Goal: Information Seeking & Learning: Learn about a topic

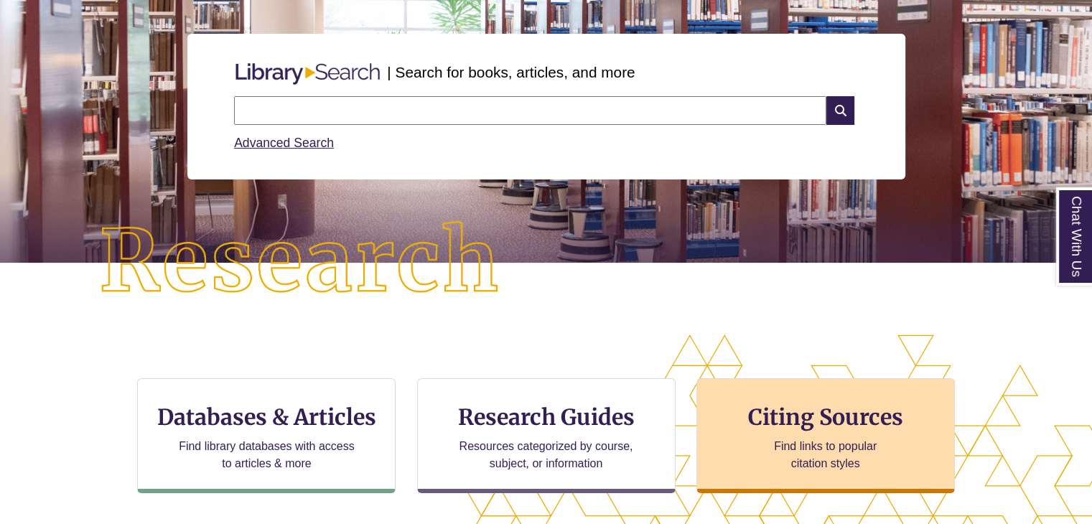
scroll to position [215, 0]
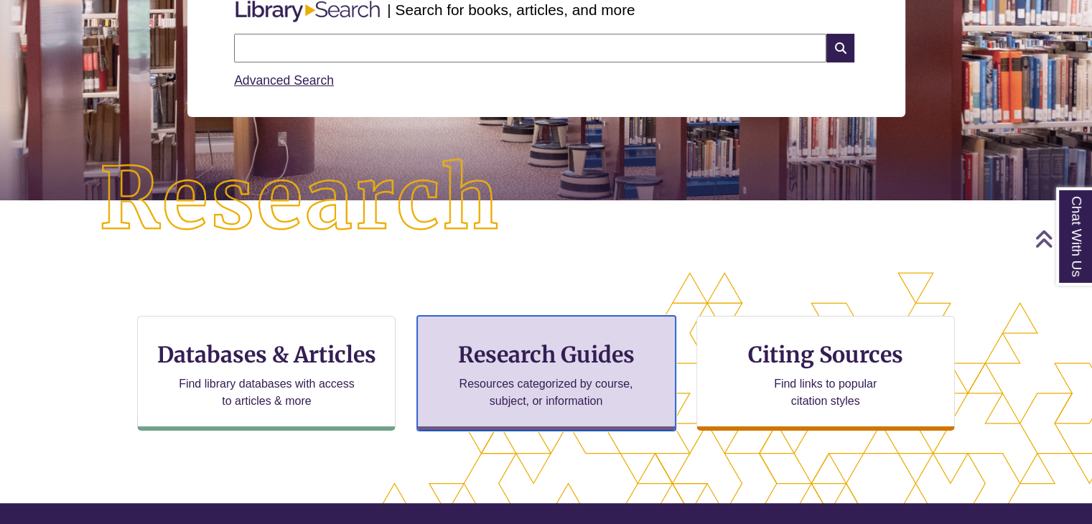
click at [625, 358] on h3 "Research Guides" at bounding box center [546, 354] width 234 height 27
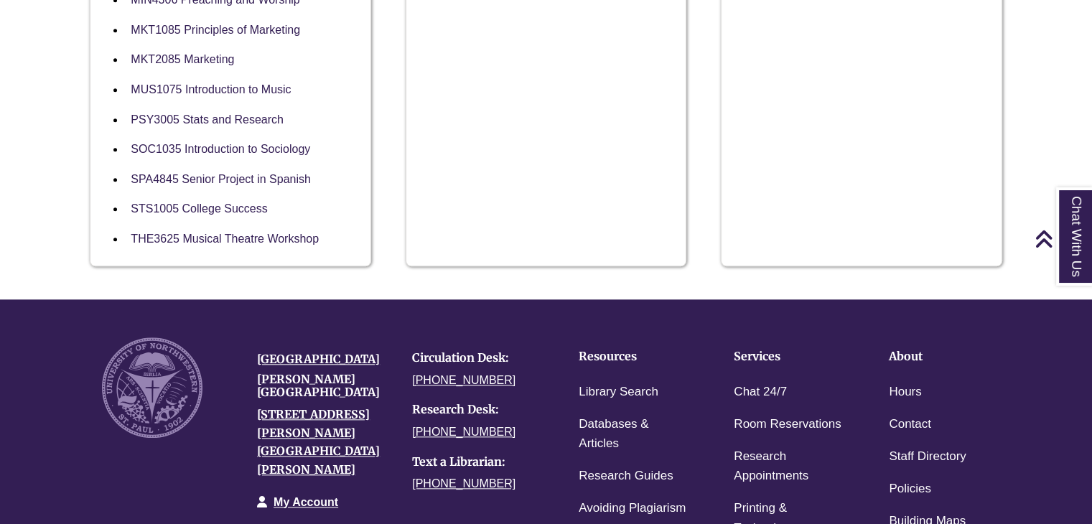
scroll to position [1364, 0]
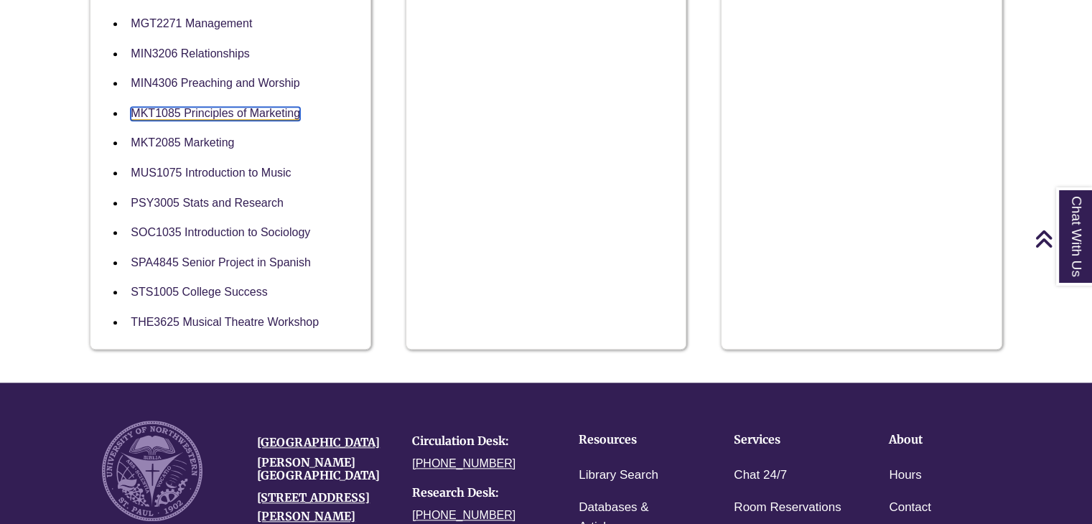
click at [175, 111] on link "MKT1085 Principles of Marketing" at bounding box center [215, 114] width 169 height 14
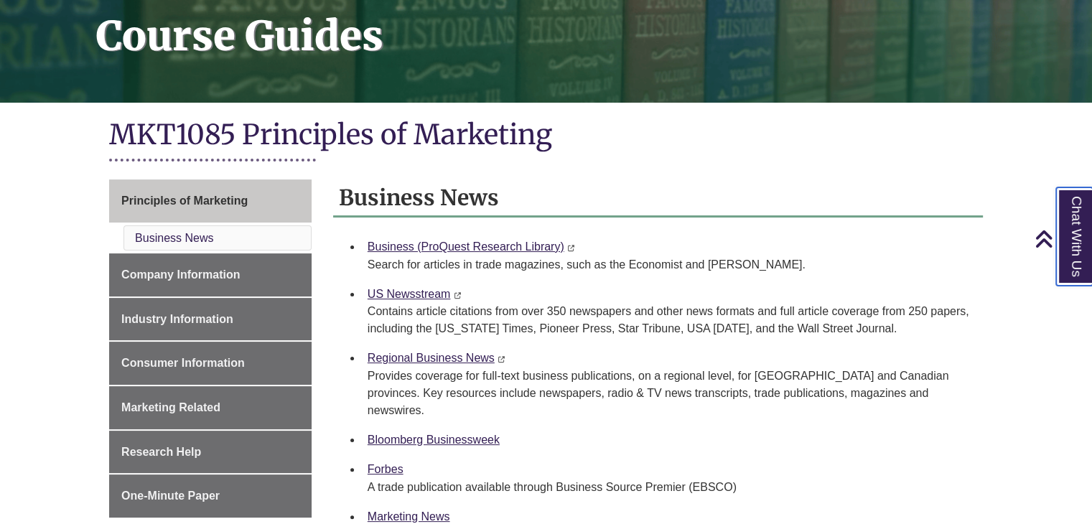
scroll to position [215, 0]
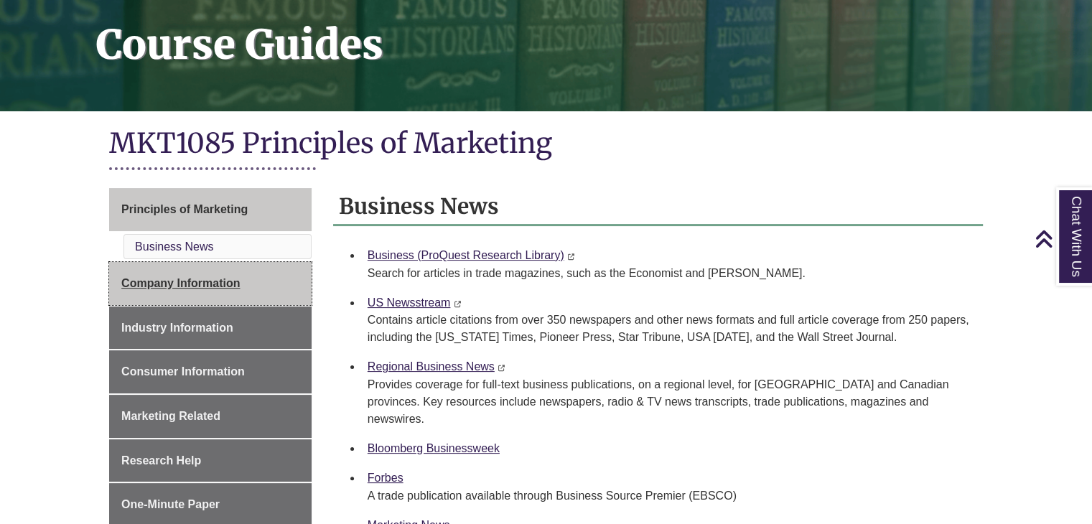
click at [230, 284] on span "Company Information" at bounding box center [180, 283] width 118 height 12
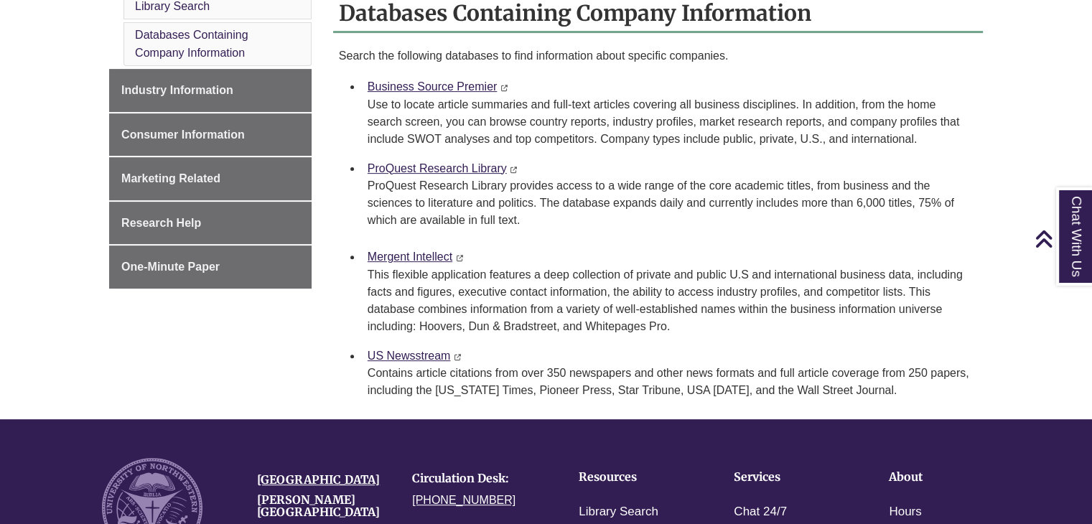
scroll to position [503, 0]
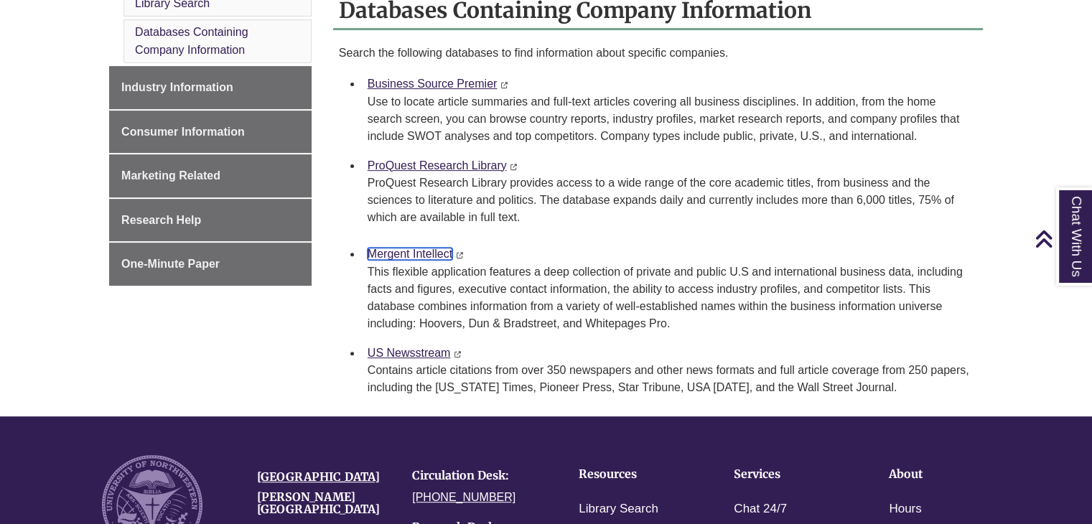
click at [405, 251] on link "Mergent Intellect" at bounding box center [410, 254] width 85 height 12
